Goal: Transaction & Acquisition: Download file/media

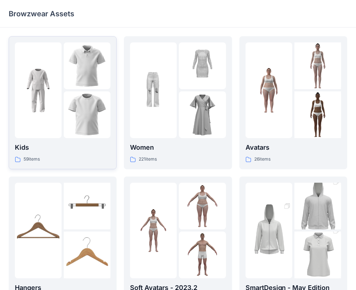
click at [45, 79] on img at bounding box center [38, 90] width 47 height 47
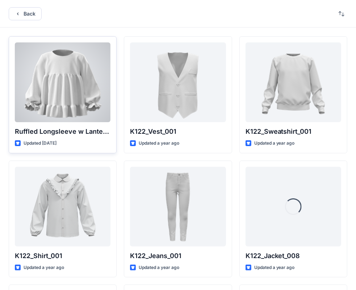
click at [35, 85] on div at bounding box center [63, 82] width 96 height 80
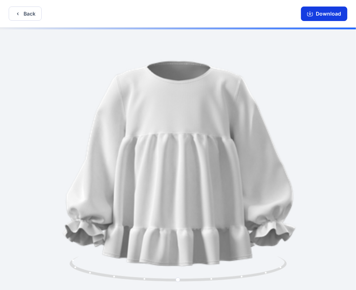
click at [328, 12] on button "Download" at bounding box center [324, 14] width 46 height 14
